Goal: Task Accomplishment & Management: Use online tool/utility

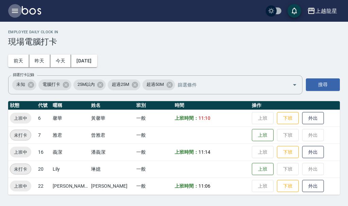
click at [16, 12] on icon "button" at bounding box center [15, 11] width 8 height 8
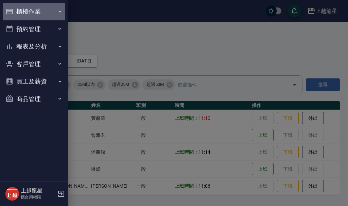
click at [17, 11] on button "櫃檯作業" at bounding box center [34, 12] width 62 height 18
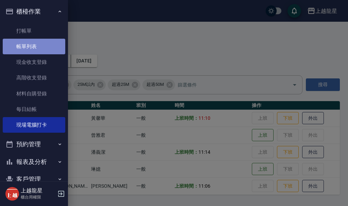
click at [34, 43] on link "帳單列表" at bounding box center [34, 47] width 62 height 16
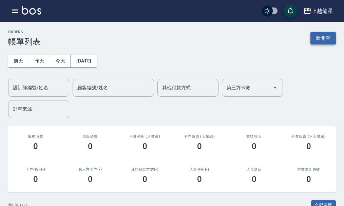
click at [327, 40] on button "新開單" at bounding box center [323, 38] width 25 height 13
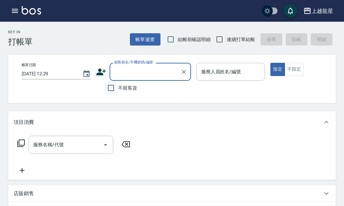
click at [107, 89] on input "不留客資" at bounding box center [111, 88] width 14 height 14
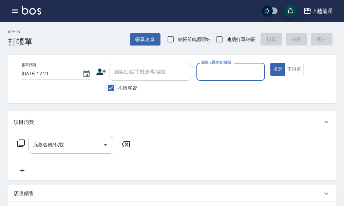
click at [109, 88] on input "不留客資" at bounding box center [111, 88] width 14 height 14
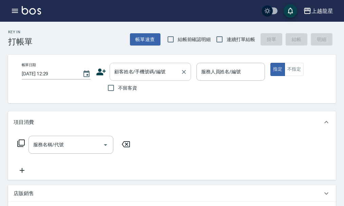
drag, startPoint x: 109, startPoint y: 89, endPoint x: 137, endPoint y: 78, distance: 30.1
click at [117, 87] on input "不留客資" at bounding box center [111, 88] width 14 height 14
checkbox input "true"
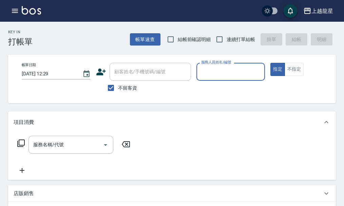
click at [213, 70] on input "服務人員姓名/編號" at bounding box center [231, 72] width 63 height 12
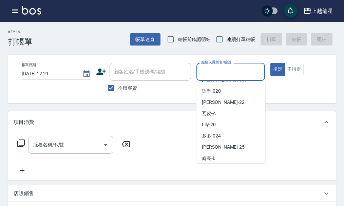
scroll to position [136, 0]
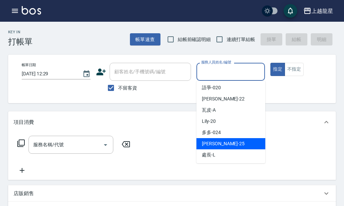
click at [220, 141] on div "淑雲 -25" at bounding box center [231, 143] width 69 height 11
type input "淑雲-25"
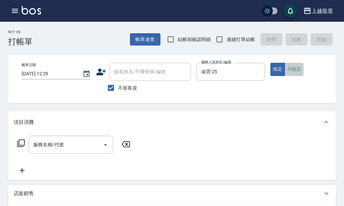
click at [291, 71] on button "不指定" at bounding box center [294, 69] width 19 height 13
click at [61, 150] on div "服務名稱/代號 服務名稱/代號" at bounding box center [71, 145] width 85 height 18
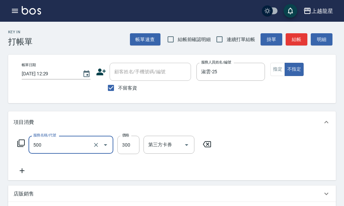
type input "一般洗髮(500)"
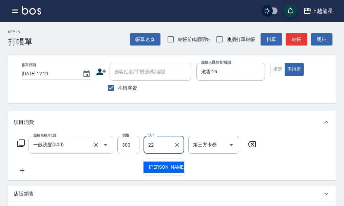
type input "[PERSON_NAME]-22"
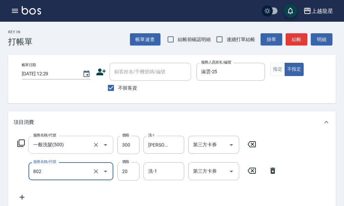
type input "潤絲(802)"
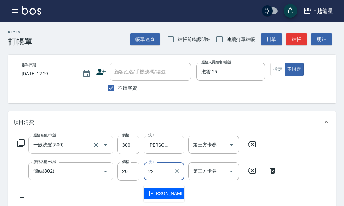
type input "[PERSON_NAME]-22"
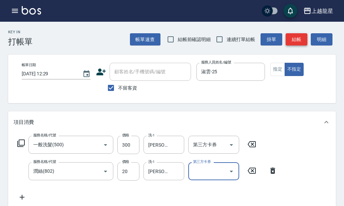
click at [299, 41] on button "結帳" at bounding box center [297, 39] width 22 height 13
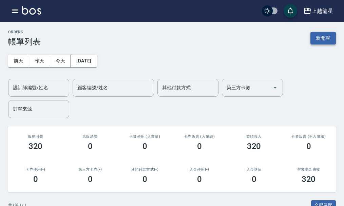
click at [326, 40] on button "新開單" at bounding box center [323, 38] width 25 height 13
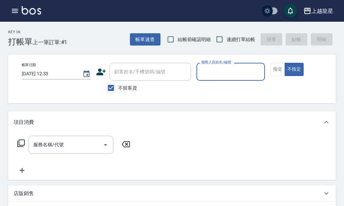
click at [111, 87] on input "不留客資" at bounding box center [111, 88] width 14 height 14
checkbox input "false"
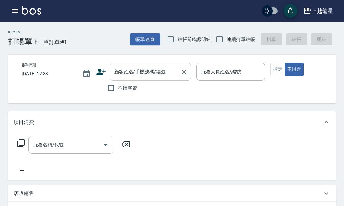
click at [121, 78] on div "顧客姓名/手機號碼/編號" at bounding box center [150, 72] width 81 height 18
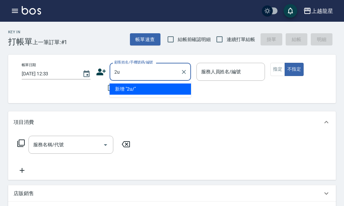
type input "2"
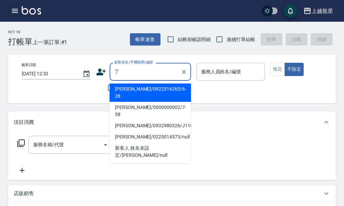
type input "丁"
click at [15, 12] on icon "button" at bounding box center [15, 11] width 8 height 8
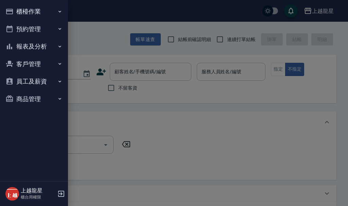
click at [27, 12] on button "櫃檯作業" at bounding box center [34, 12] width 62 height 18
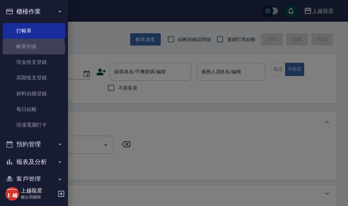
drag, startPoint x: 33, startPoint y: 49, endPoint x: 76, endPoint y: 61, distance: 44.7
click at [33, 48] on link "帳單列表" at bounding box center [34, 47] width 62 height 16
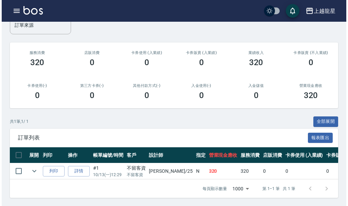
scroll to position [89, 0]
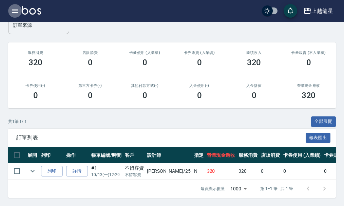
click at [15, 11] on icon "button" at bounding box center [15, 11] width 8 height 8
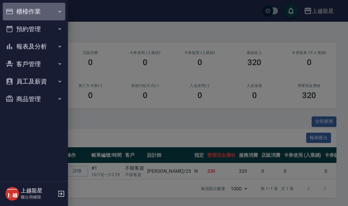
click at [24, 11] on button "櫃檯作業" at bounding box center [34, 12] width 62 height 18
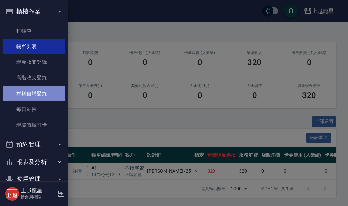
click at [43, 95] on link "材料自購登錄" at bounding box center [34, 94] width 62 height 16
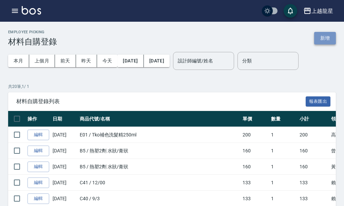
click at [320, 37] on button "新增" at bounding box center [325, 38] width 22 height 13
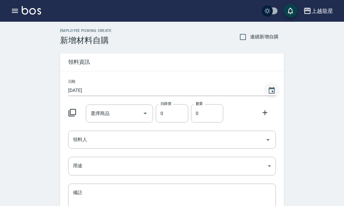
click at [273, 88] on icon "Choose date, selected date is 2025-10-13" at bounding box center [272, 90] width 6 height 7
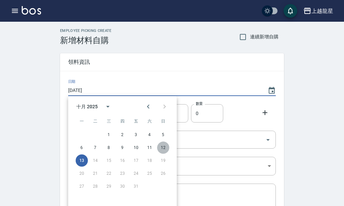
click at [163, 147] on button "12" at bounding box center [163, 148] width 12 height 12
type input "[DATE]"
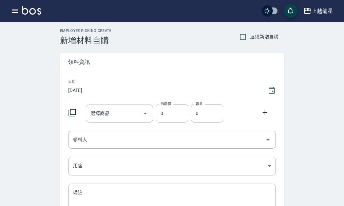
click at [73, 111] on icon at bounding box center [72, 113] width 8 height 8
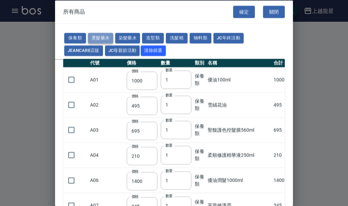
click at [98, 37] on button "燙髮藥水" at bounding box center [100, 38] width 25 height 11
type input "110"
type input "45"
type input "250"
type input "190"
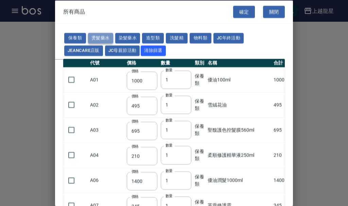
type input "160"
type input "360"
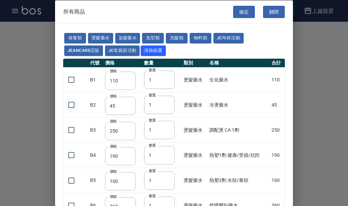
click at [69, 103] on input "checkbox" at bounding box center [71, 105] width 14 height 14
checkbox input "true"
click at [245, 14] on button "確定" at bounding box center [244, 11] width 22 height 13
type input "冷燙藥水"
type input "45"
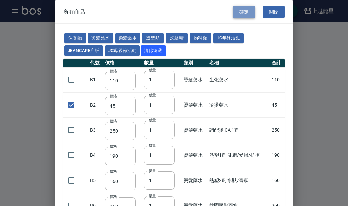
type input "1"
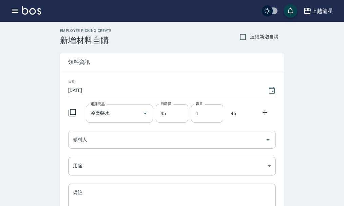
click at [270, 140] on icon "Open" at bounding box center [268, 140] width 8 height 8
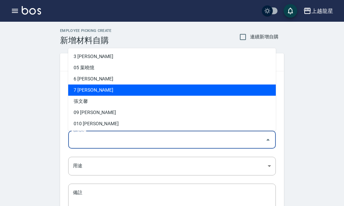
click at [95, 91] on li "7 [PERSON_NAME]" at bounding box center [172, 90] width 208 height 11
type input "曾雅君"
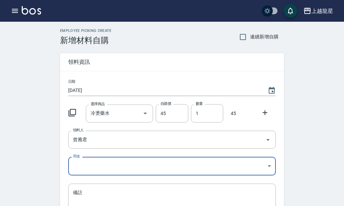
click at [266, 166] on body "上越龍星 登出 櫃檯作業 打帳單 帳單列表 現金收支登錄 高階收支登錄 材料自購登錄 每日結帳 現場電腦打卡 預約管理 預約管理 單日預約紀錄 單週預約紀錄 …" at bounding box center [172, 140] width 344 height 280
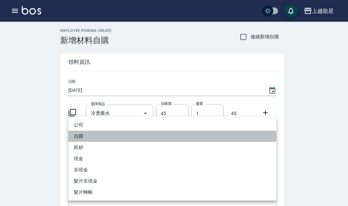
click at [88, 138] on li "自購" at bounding box center [172, 136] width 208 height 11
type input "自購"
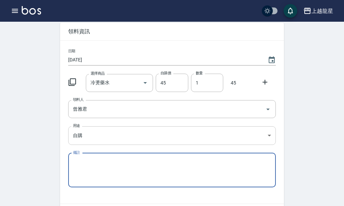
scroll to position [75, 0]
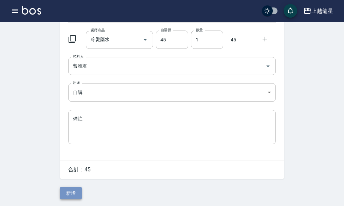
click at [72, 195] on button "新增" at bounding box center [71, 193] width 22 height 13
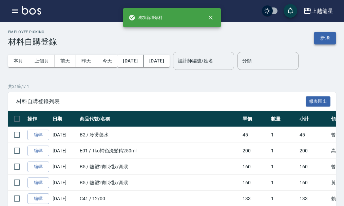
click at [322, 39] on button "新增" at bounding box center [325, 38] width 22 height 13
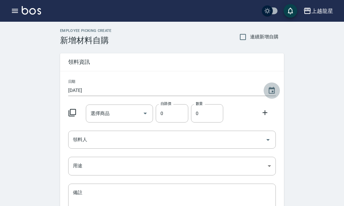
click at [272, 90] on icon "Choose date, selected date is 2025-10-13" at bounding box center [272, 91] width 8 height 8
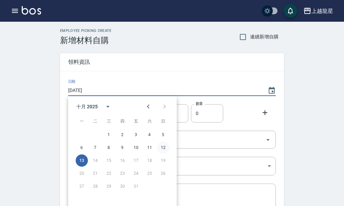
click at [163, 147] on button "12" at bounding box center [163, 148] width 12 height 12
type input "[DATE]"
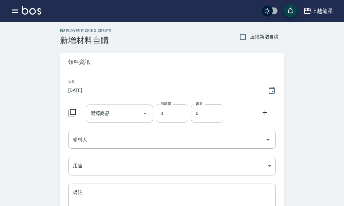
click at [72, 110] on icon at bounding box center [72, 113] width 8 height 8
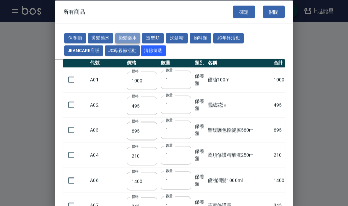
click at [123, 41] on button "染髮藥水" at bounding box center [127, 38] width 25 height 11
type input "105"
type input "100"
type input "105"
type input "100"
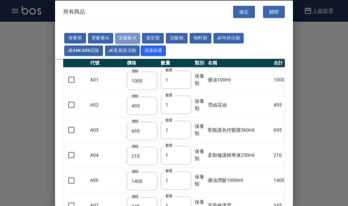
type input "100"
type input "450"
type input "100"
type input "406"
type input "100"
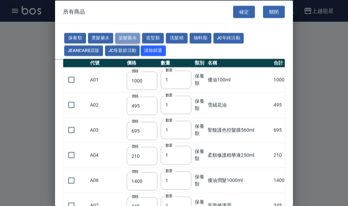
type input "100"
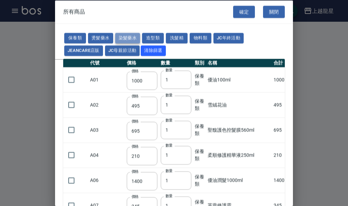
type input "100"
type input "133"
type input "100"
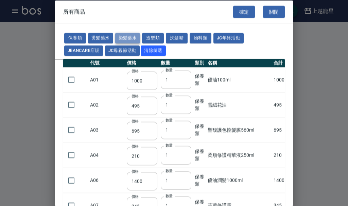
type input "133"
type input "186"
type input "133"
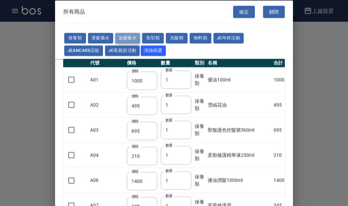
type input "133"
type input "441"
type input "133"
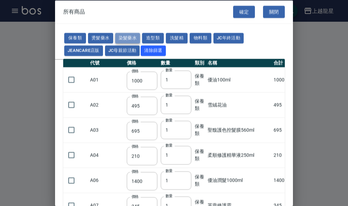
type input "350"
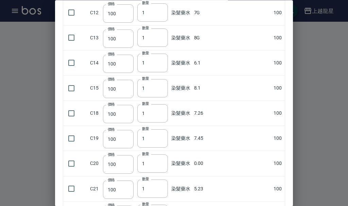
scroll to position [305, 0]
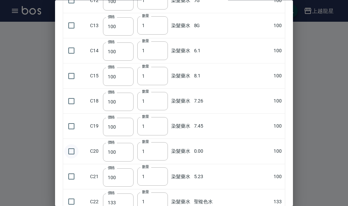
click at [72, 153] on input "checkbox" at bounding box center [71, 151] width 14 height 14
checkbox input "true"
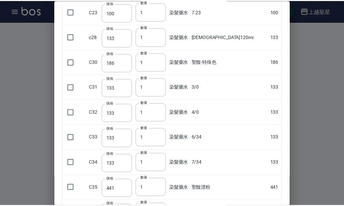
scroll to position [658, 0]
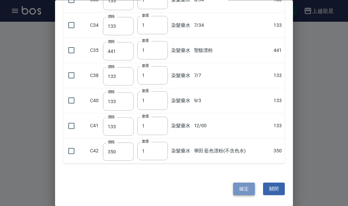
click at [243, 192] on button "確定" at bounding box center [244, 189] width 22 height 13
type input "0.00"
type input "100"
type input "1"
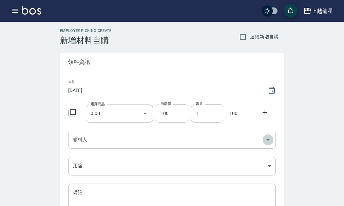
click at [270, 141] on icon "Open" at bounding box center [268, 140] width 8 height 8
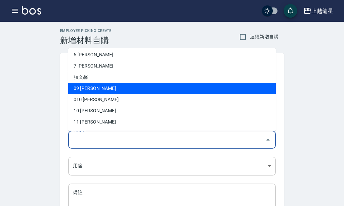
scroll to position [34, 0]
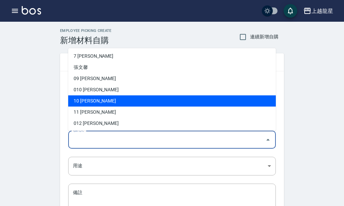
click at [88, 100] on li "10 [PERSON_NAME]" at bounding box center [172, 100] width 208 height 11
type input "高芳瑜"
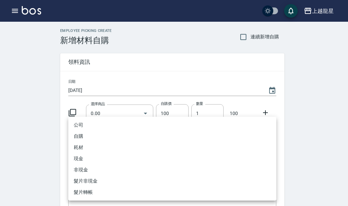
click at [267, 168] on body "上越龍星 登出 櫃檯作業 打帳單 帳單列表 現金收支登錄 高階收支登錄 材料自購登錄 每日結帳 現場電腦打卡 預約管理 預約管理 單日預約紀錄 單週預約紀錄 …" at bounding box center [174, 140] width 348 height 280
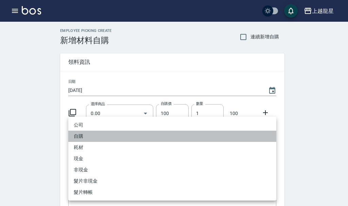
click at [98, 136] on li "自購" at bounding box center [172, 136] width 208 height 11
type input "自購"
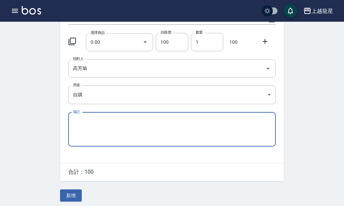
scroll to position [75, 0]
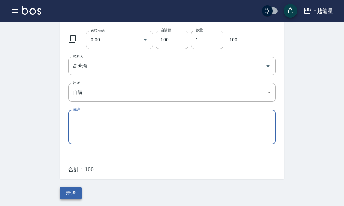
click at [68, 196] on button "新增" at bounding box center [71, 193] width 22 height 13
